Goal: Task Accomplishment & Management: Complete application form

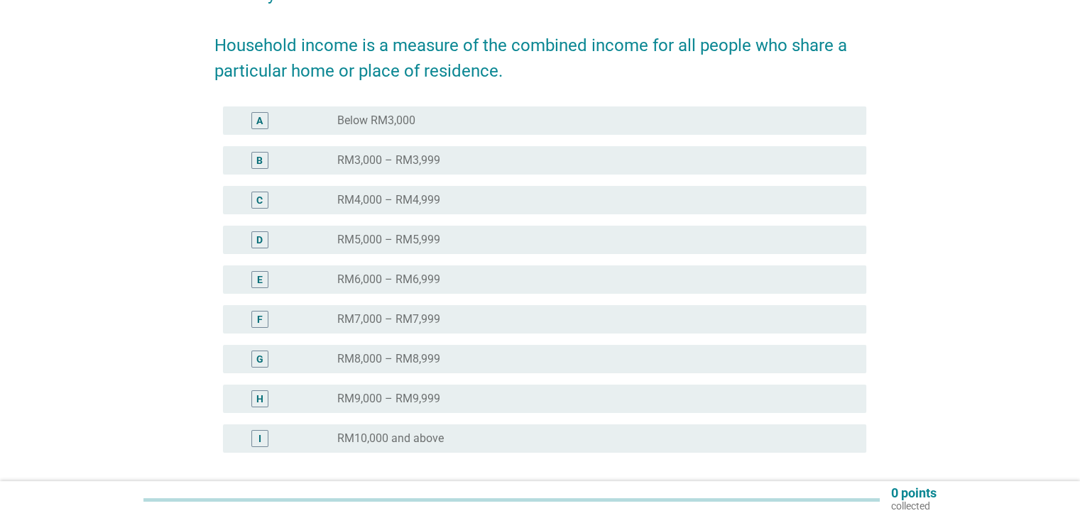
scroll to position [284, 0]
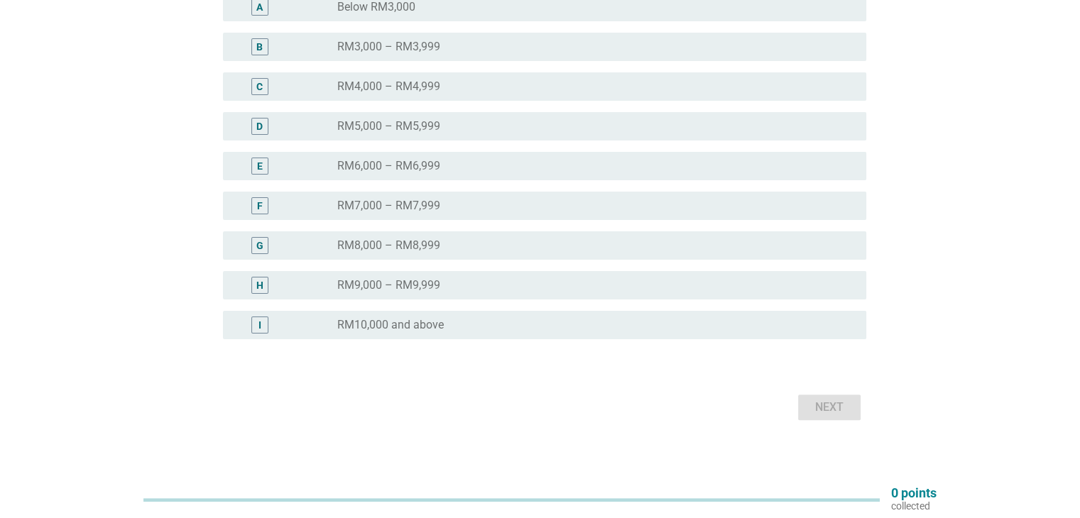
click at [437, 317] on div "radio_button_unchecked RM10,000 and above" at bounding box center [595, 325] width 517 height 17
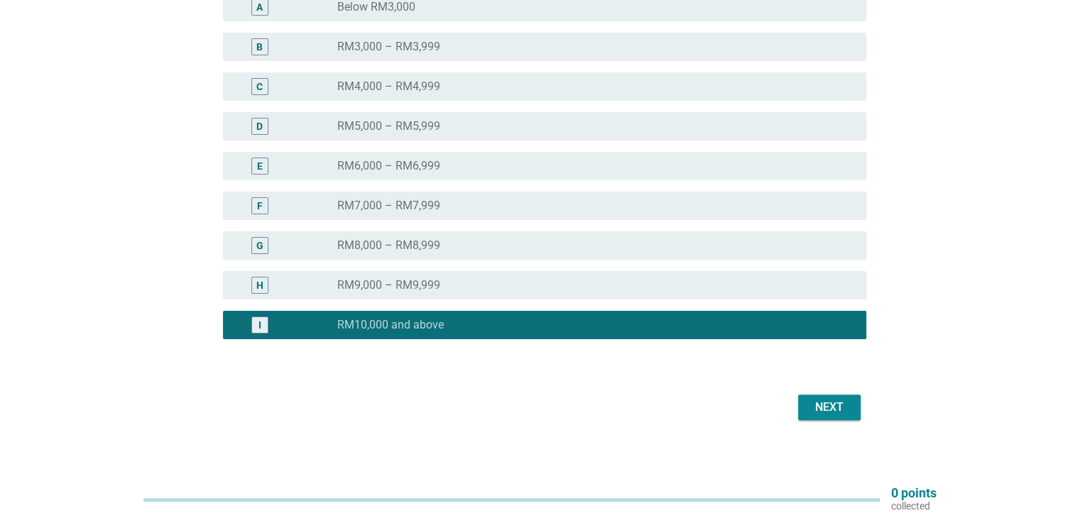
click at [833, 398] on button "Next" at bounding box center [829, 408] width 62 height 26
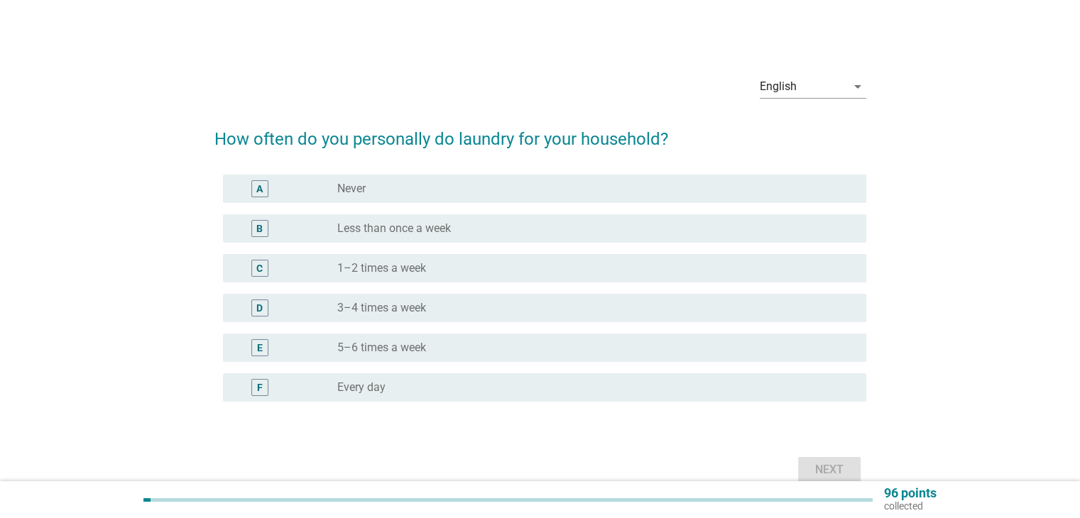
scroll to position [70, 0]
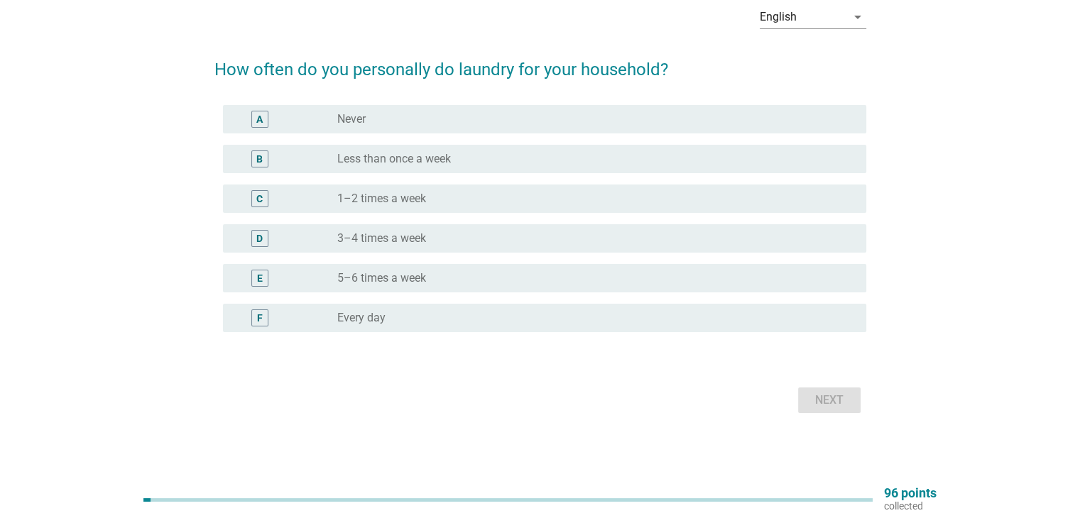
click at [440, 233] on div "radio_button_unchecked 3–4 times a week" at bounding box center [590, 238] width 506 height 14
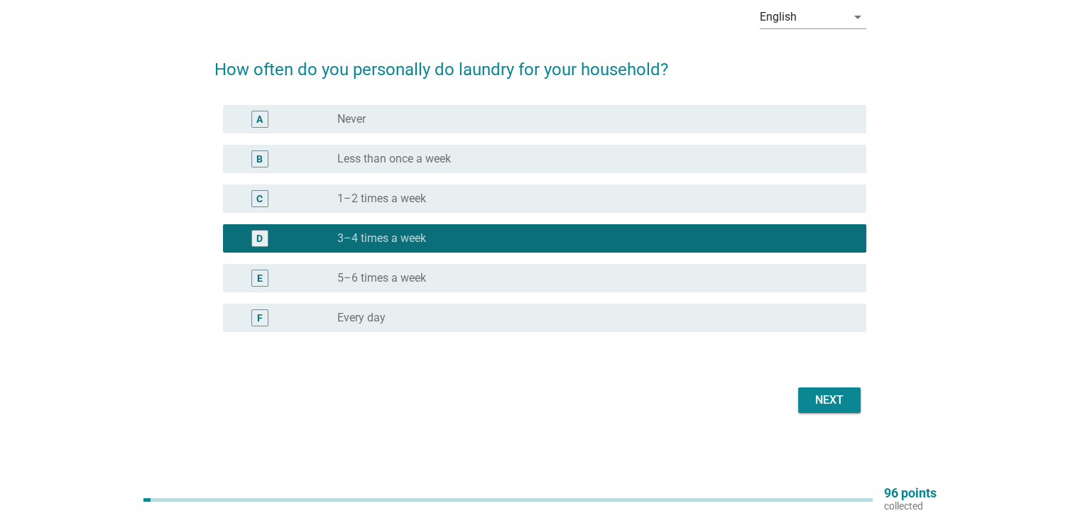
click at [829, 405] on div "Next" at bounding box center [830, 400] width 40 height 17
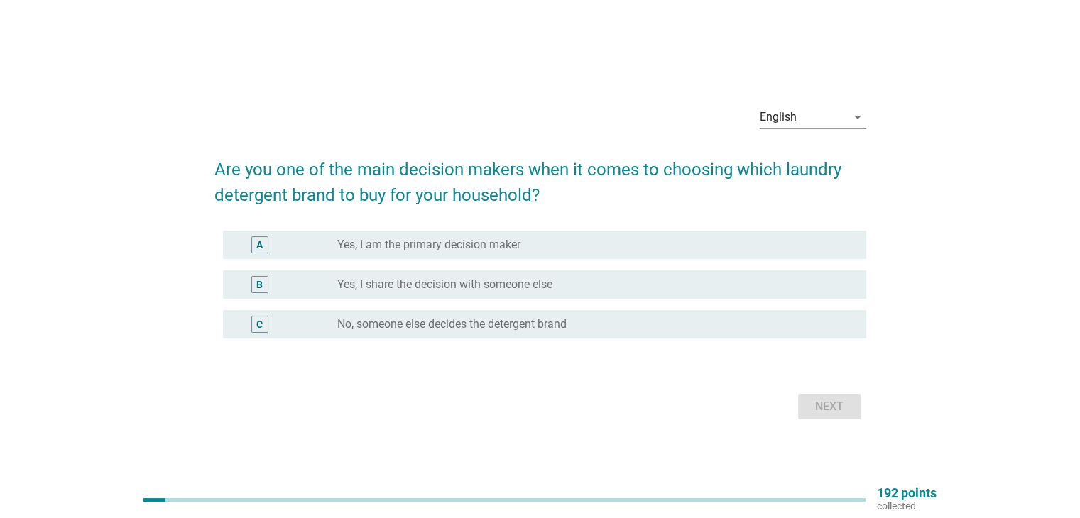
click at [601, 238] on div "radio_button_unchecked Yes, I am the primary decision maker" at bounding box center [590, 245] width 506 height 14
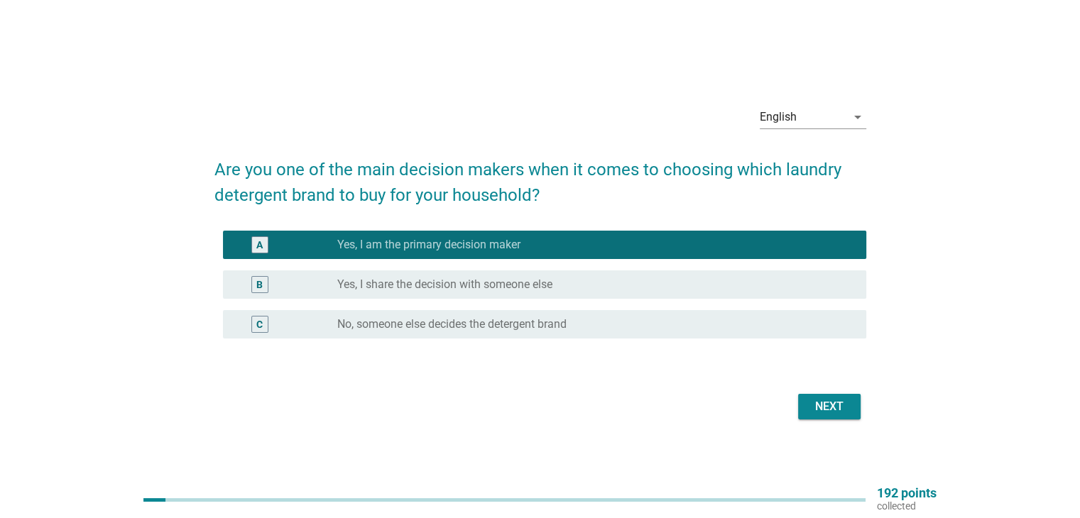
click at [823, 403] on div "Next" at bounding box center [830, 406] width 40 height 17
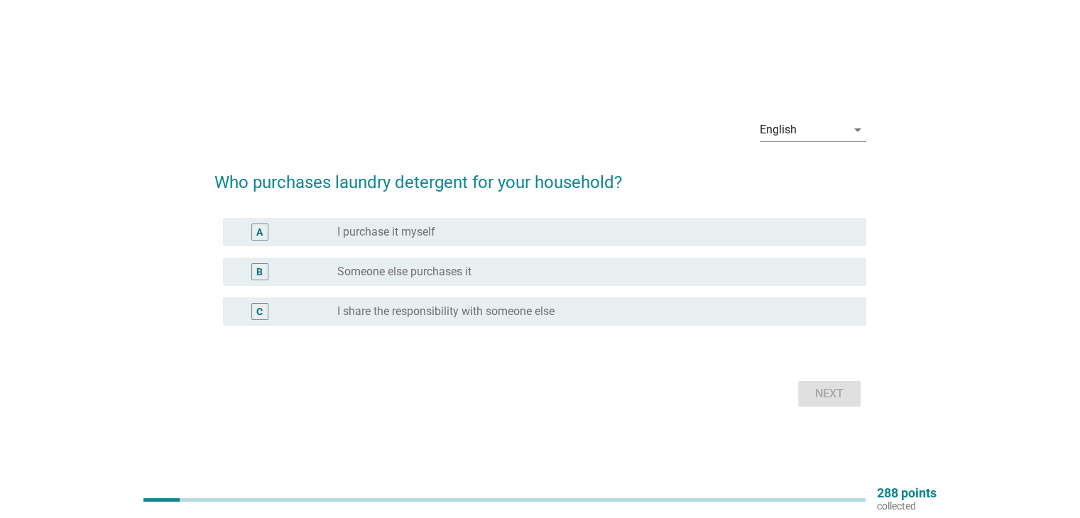
click at [534, 244] on div "A radio_button_unchecked I purchase it myself" at bounding box center [544, 232] width 643 height 28
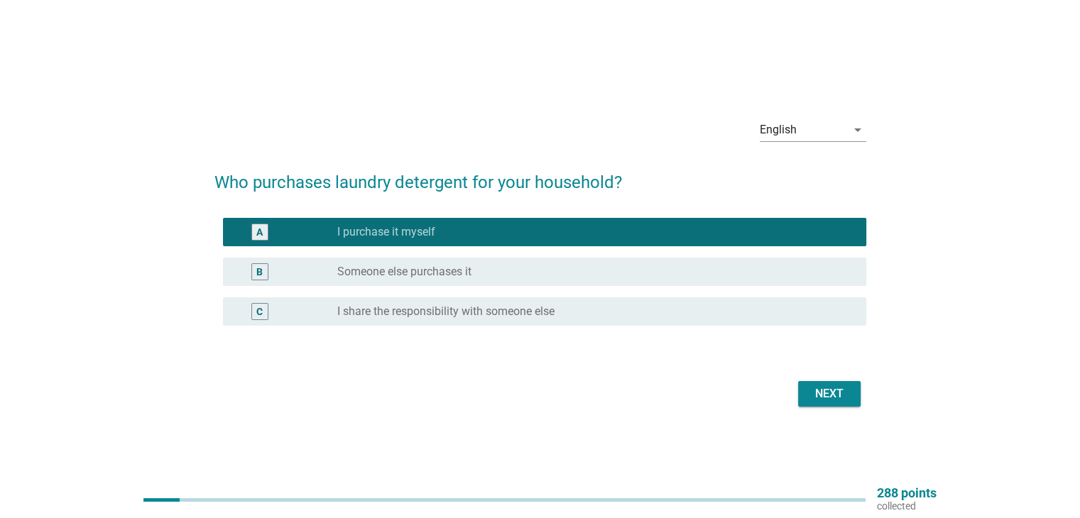
click at [810, 384] on button "Next" at bounding box center [829, 394] width 62 height 26
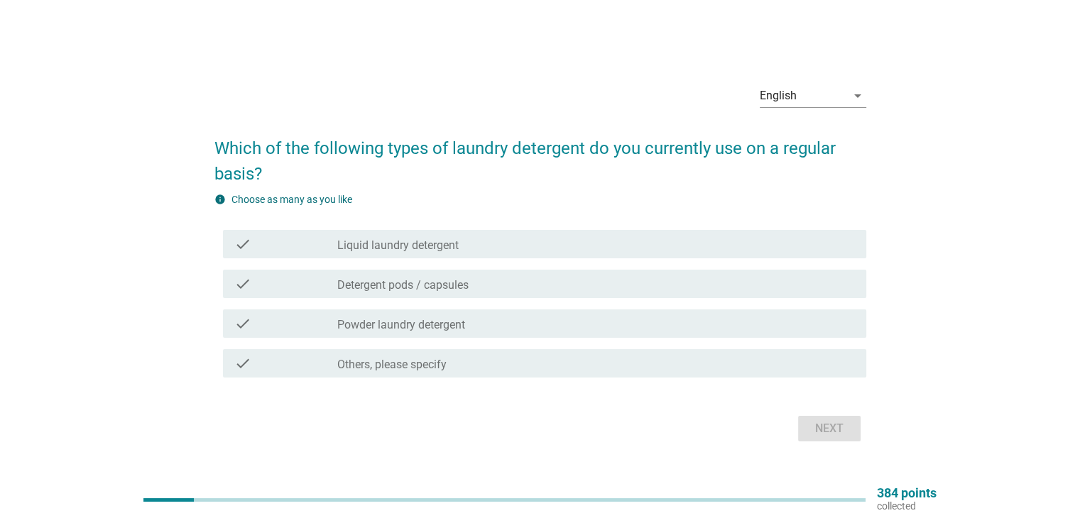
click at [432, 246] on label "Liquid laundry detergent" at bounding box center [397, 246] width 121 height 14
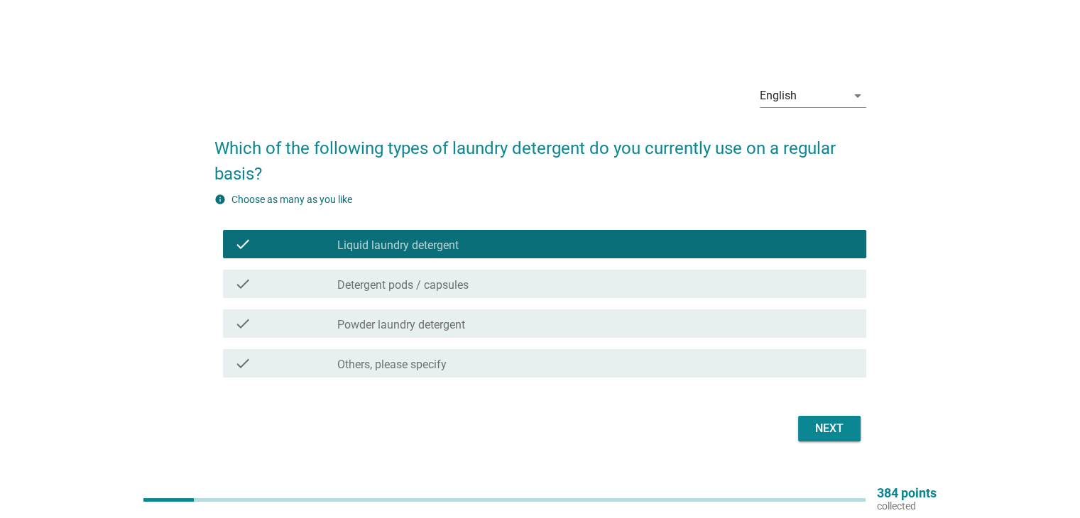
click at [447, 327] on label "Powder laundry detergent" at bounding box center [401, 325] width 128 height 14
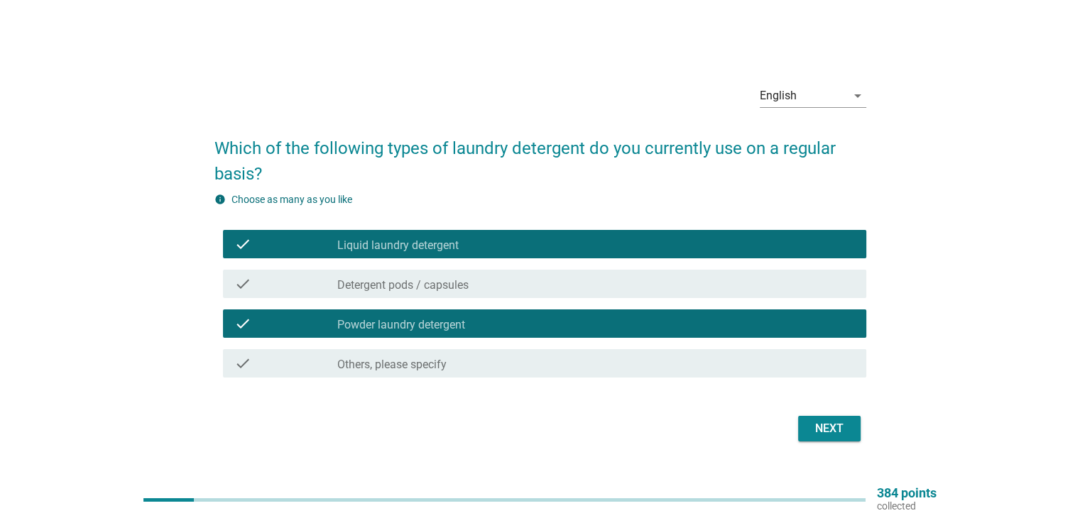
click at [815, 432] on div "Next" at bounding box center [830, 428] width 40 height 17
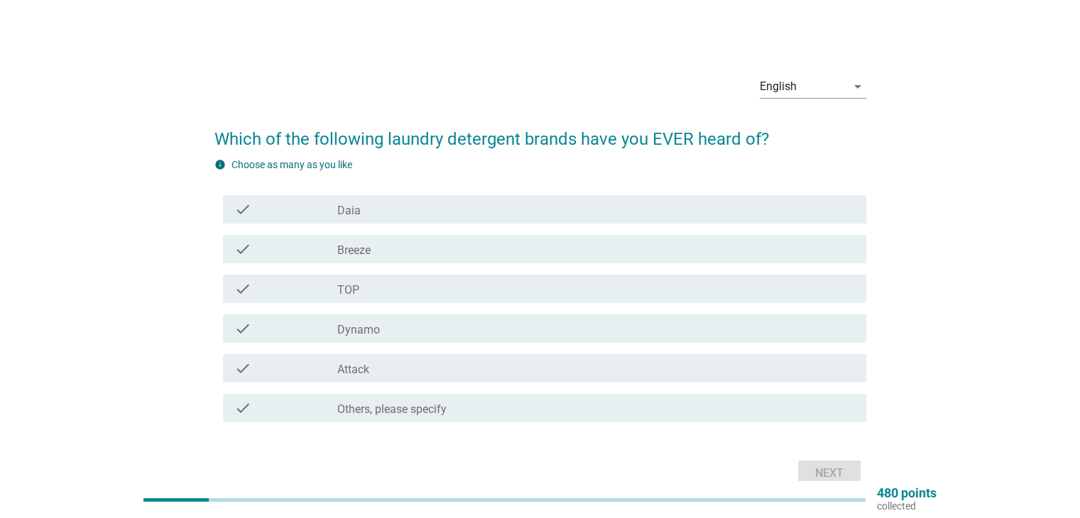
click at [392, 218] on div "check check_box_outline_blank Daia" at bounding box center [544, 209] width 643 height 28
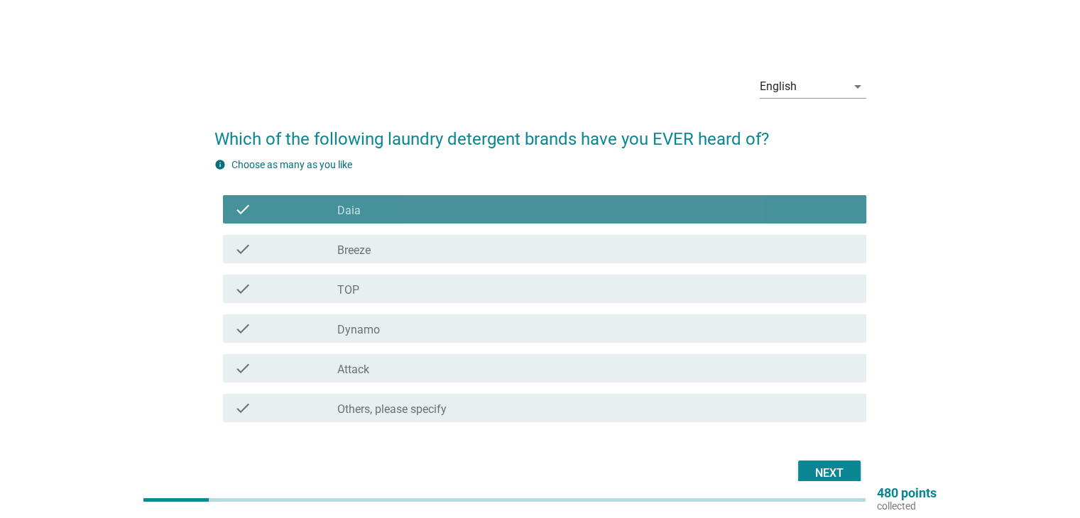
click at [395, 244] on div "check_box_outline_blank Breeze" at bounding box center [595, 249] width 517 height 17
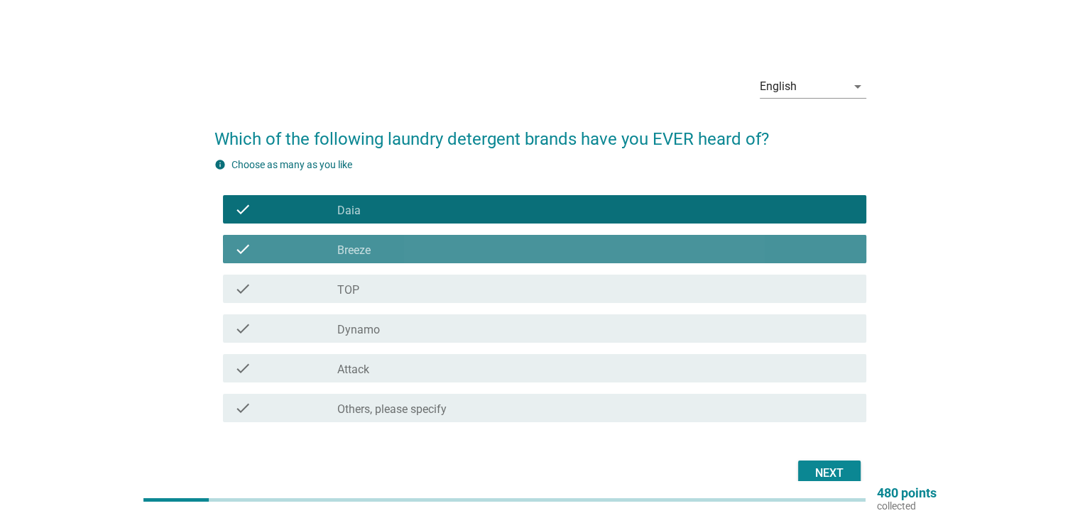
click at [393, 290] on div "check_box_outline_blank TOP" at bounding box center [595, 288] width 517 height 17
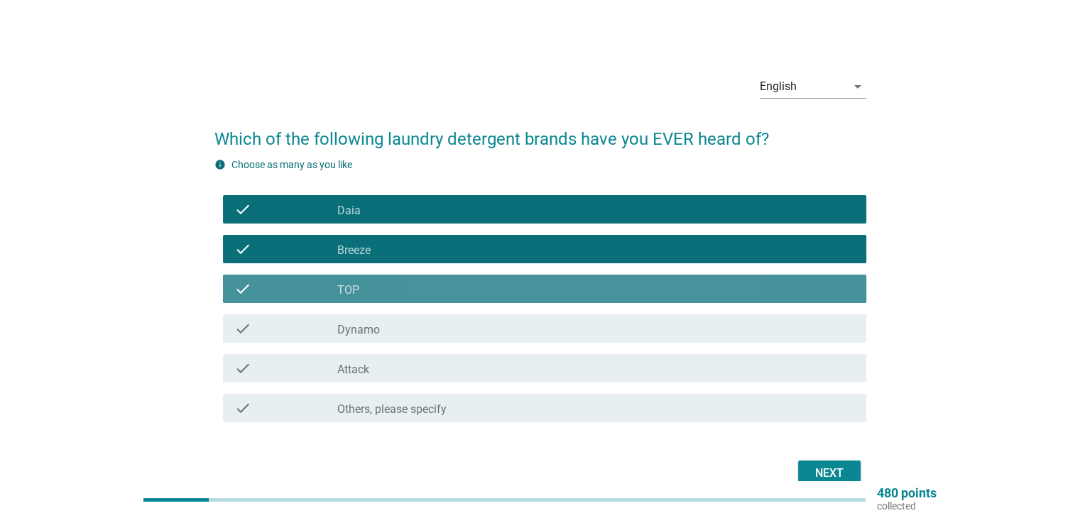
click at [392, 333] on div "check_box_outline_blank Dynamo" at bounding box center [595, 328] width 517 height 17
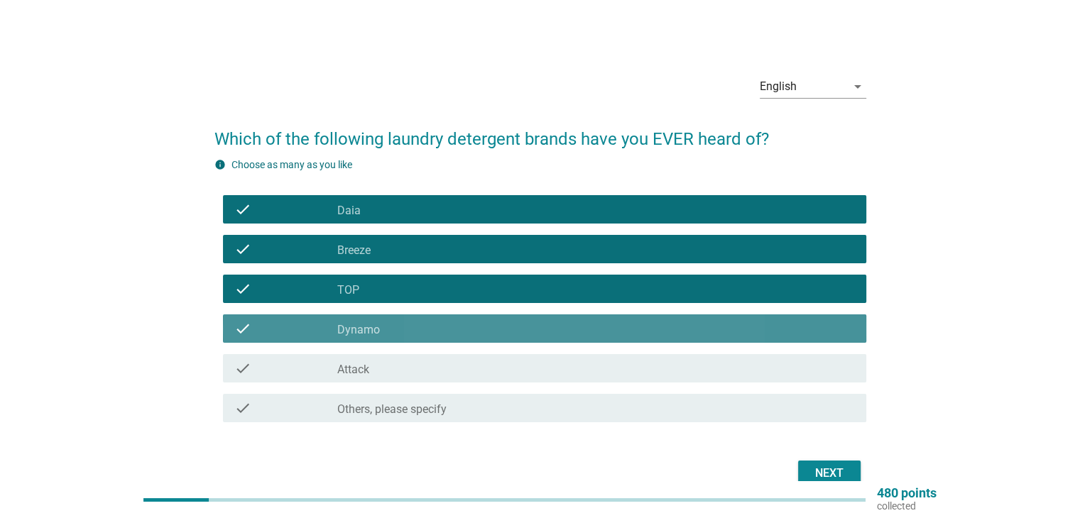
click at [390, 365] on div "check_box_outline_blank Attack" at bounding box center [595, 368] width 517 height 17
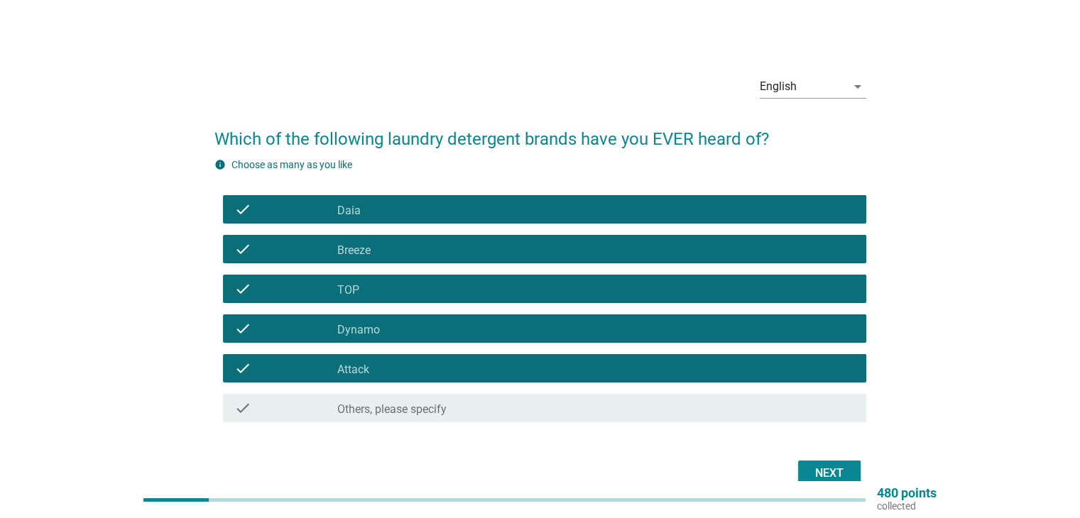
click at [844, 476] on div "Next" at bounding box center [830, 473] width 40 height 17
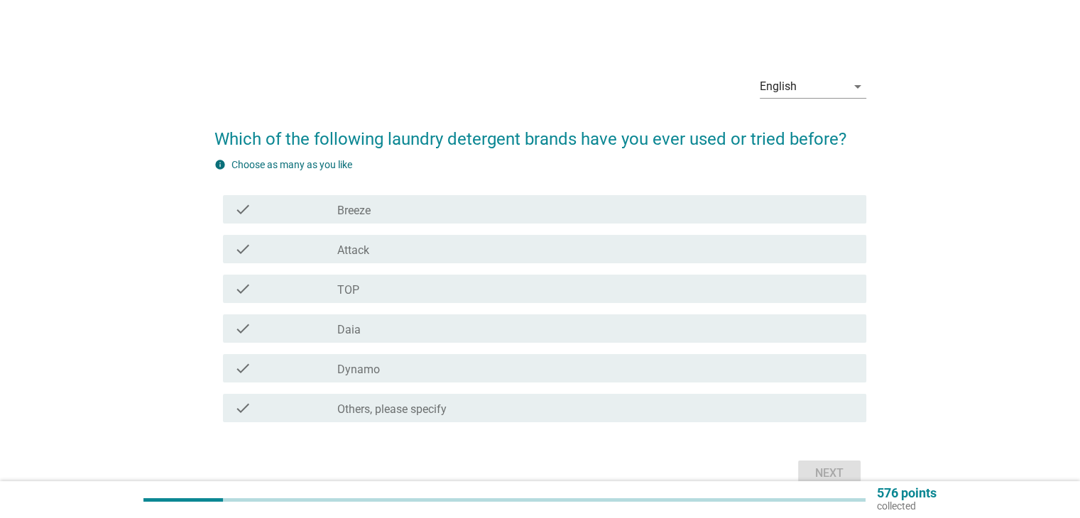
click at [480, 217] on div "check_box_outline_blank Breeze" at bounding box center [595, 209] width 517 height 17
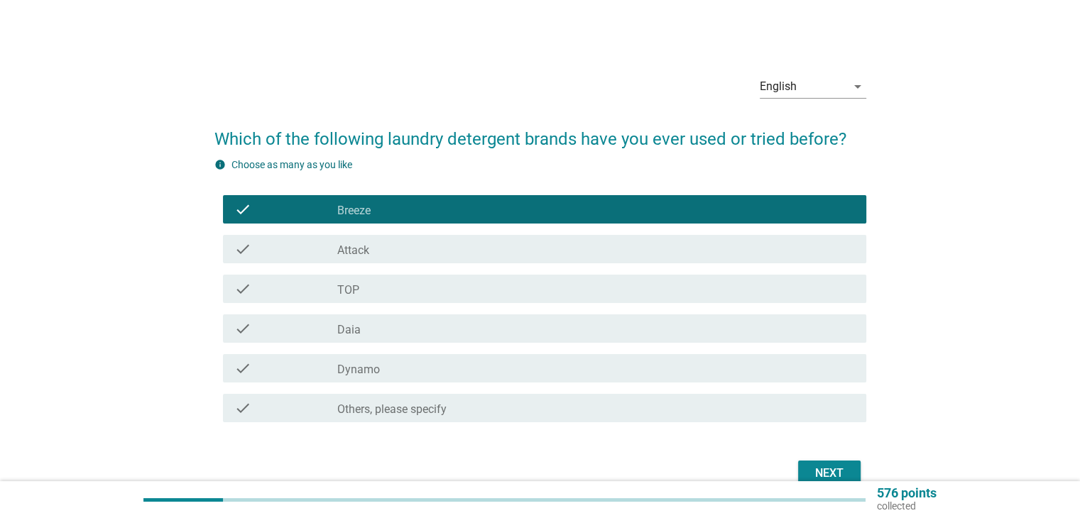
click at [462, 255] on div "check_box_outline_blank Attack" at bounding box center [595, 249] width 517 height 17
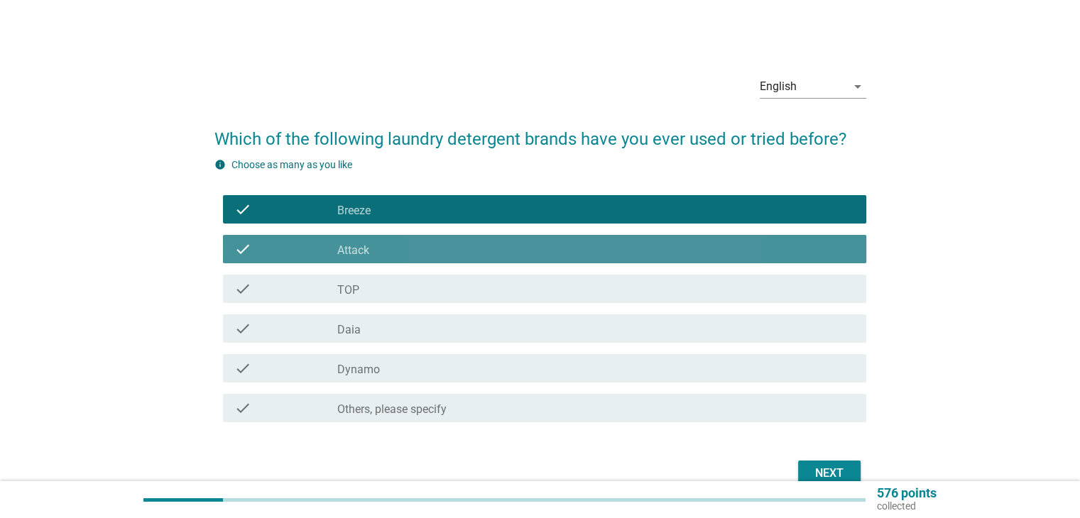
click at [458, 295] on div "check_box_outline_blank TOP" at bounding box center [595, 288] width 517 height 17
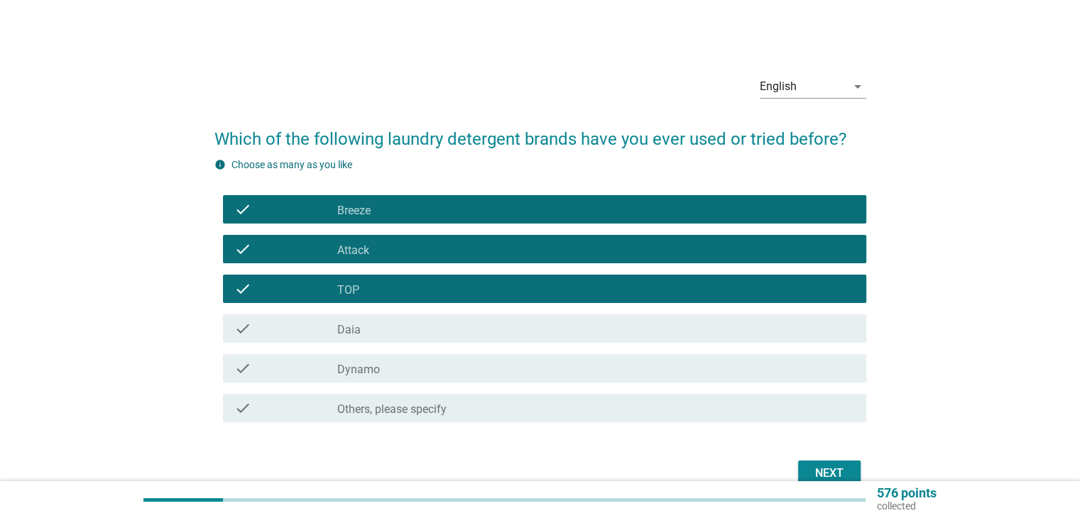
click at [451, 328] on div "check_box_outline_blank Daia" at bounding box center [595, 328] width 517 height 17
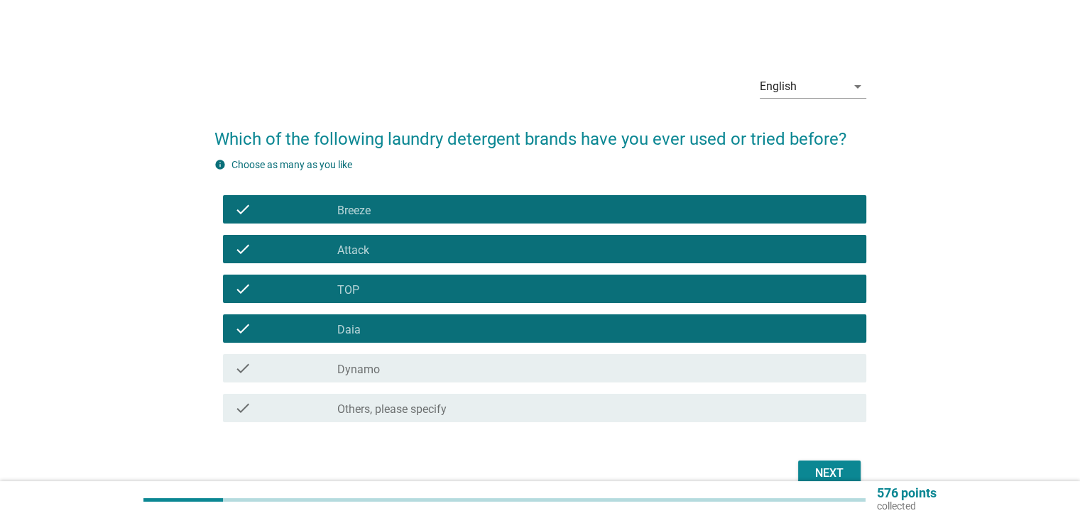
click at [431, 378] on div "check check_box_outline_blank Dynamo" at bounding box center [544, 368] width 643 height 28
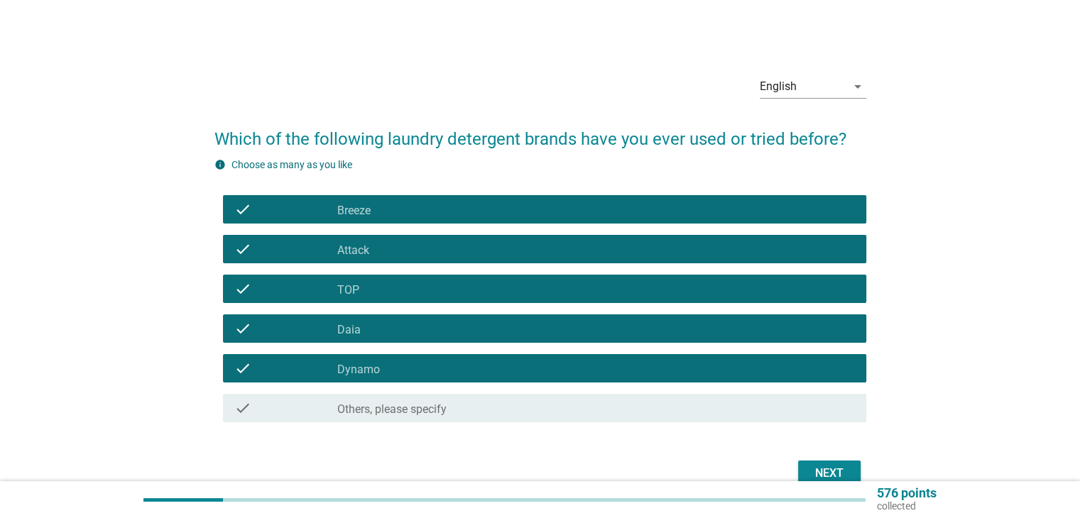
click at [807, 478] on button "Next" at bounding box center [829, 474] width 62 height 26
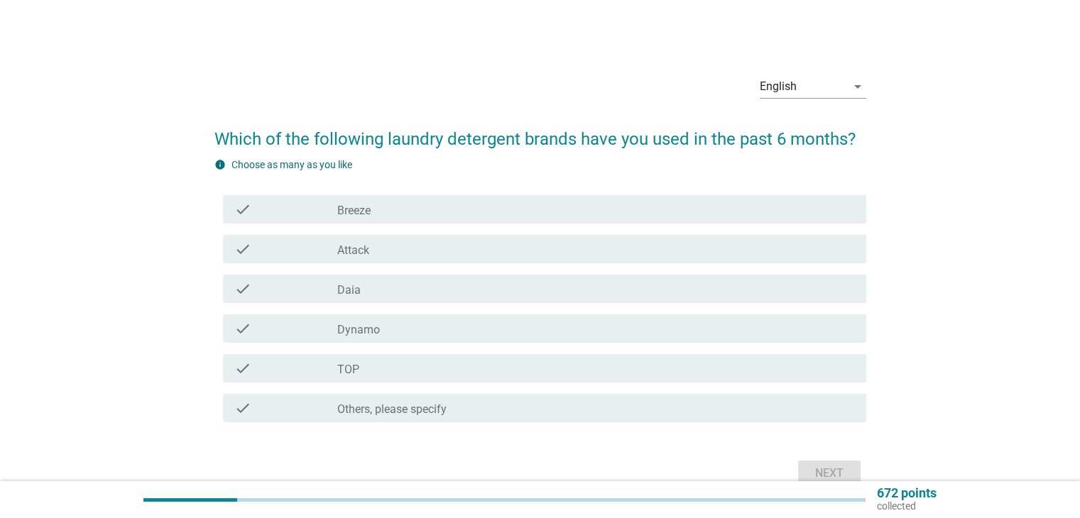
click at [423, 205] on div "check_box_outline_blank Breeze" at bounding box center [595, 209] width 517 height 17
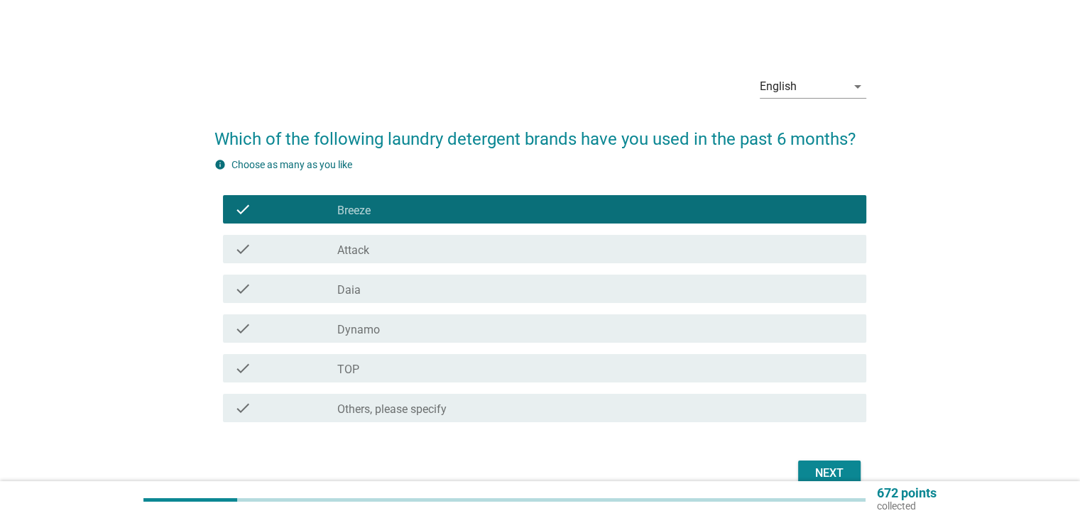
click at [383, 352] on div "check check_box TOP" at bounding box center [540, 369] width 652 height 40
click at [383, 327] on div "check_box Dynamo" at bounding box center [595, 328] width 517 height 17
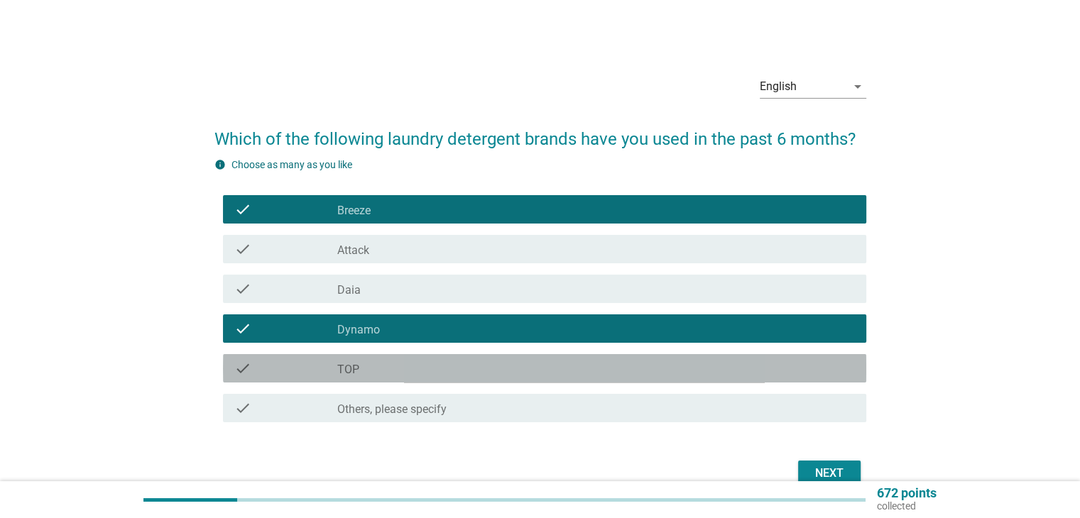
click at [383, 372] on div "check_box TOP" at bounding box center [595, 368] width 517 height 17
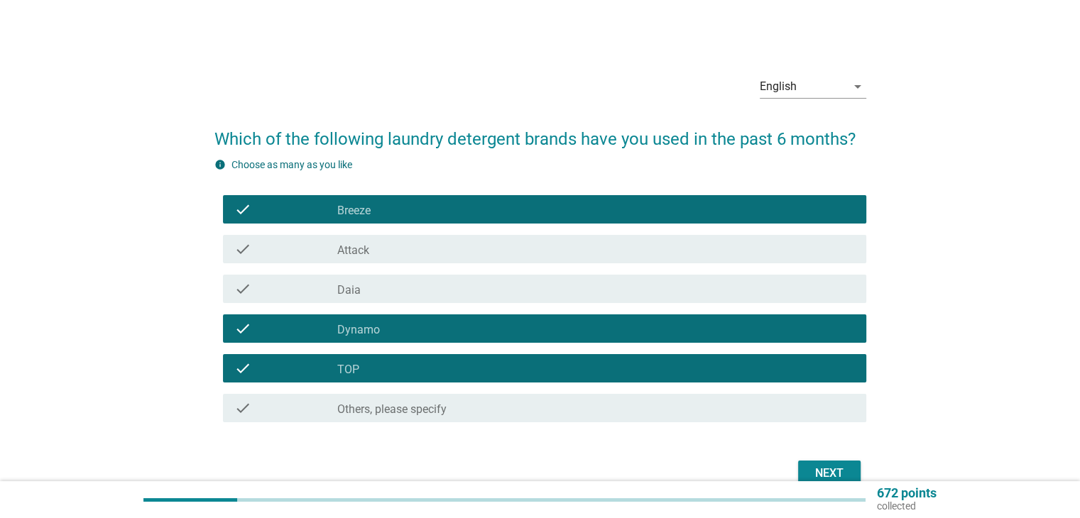
click at [835, 462] on button "Next" at bounding box center [829, 474] width 62 height 26
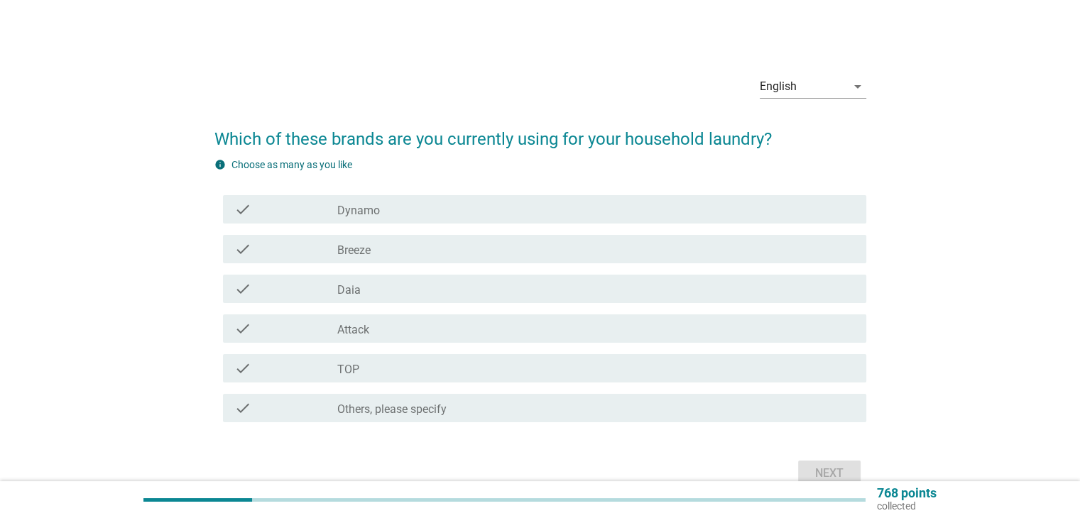
click at [403, 249] on div "check_box Breeze" at bounding box center [595, 249] width 517 height 17
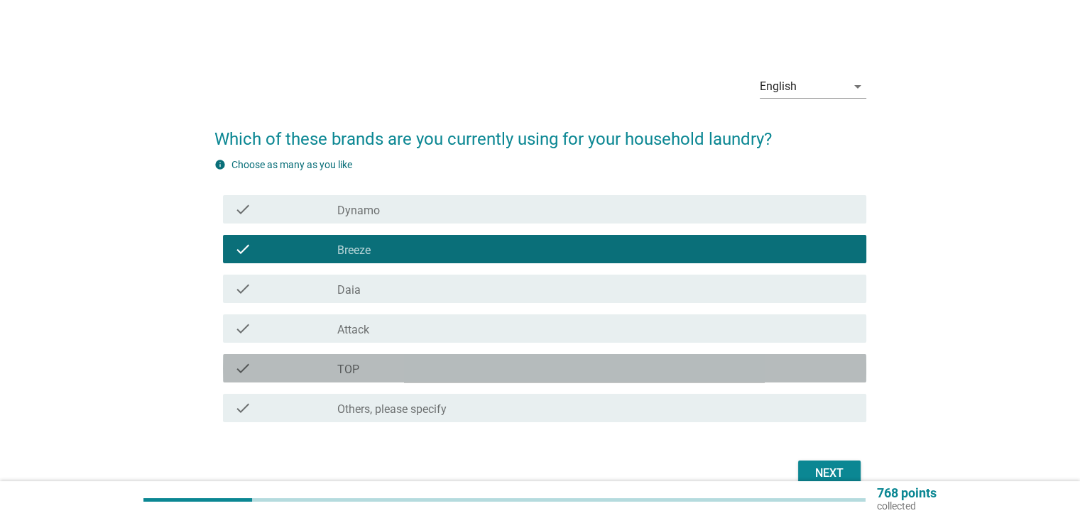
click at [403, 373] on div "check_box TOP" at bounding box center [595, 368] width 517 height 17
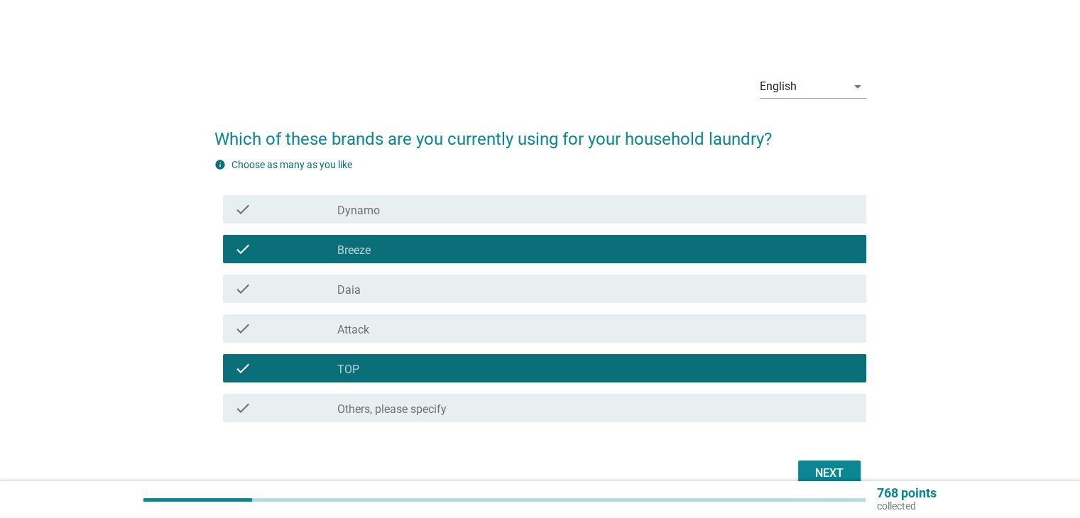
click at [806, 467] on button "Next" at bounding box center [829, 474] width 62 height 26
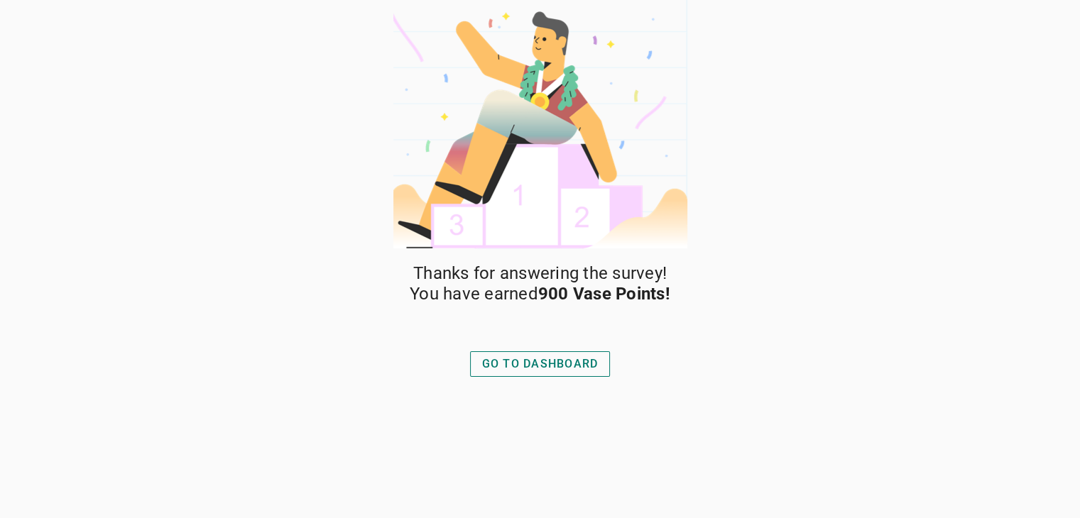
click at [567, 361] on div "GO TO DASHBOARD" at bounding box center [540, 364] width 116 height 17
